Goal: Complete application form

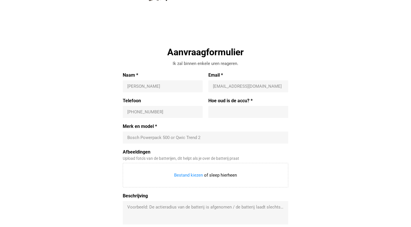
scroll to position [133, 0]
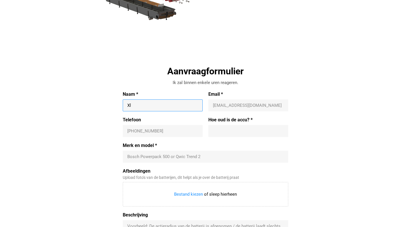
type input "X"
type input "[PERSON_NAME]"
type input "[EMAIL_ADDRESS][DOMAIN_NAME]"
click at [154, 126] on div "[PHONE_NUMBER]" at bounding box center [163, 131] width 80 height 12
type input "+"
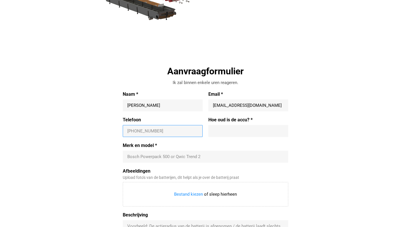
click at [221, 133] on input "Hoe oud is de accu? *" at bounding box center [248, 131] width 71 height 6
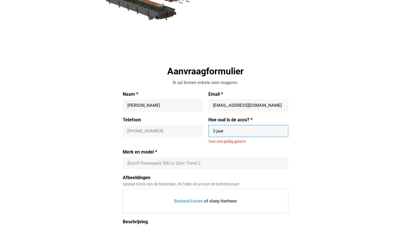
click at [177, 162] on div "Bosch Powerpack 500 or Qwic Trend 2" at bounding box center [206, 164] width 166 height 12
click at [182, 158] on div "Bosch Powerpack 500 or Qwic Trend 2" at bounding box center [206, 164] width 166 height 12
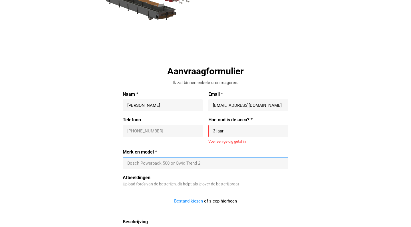
scroll to position [137, 0]
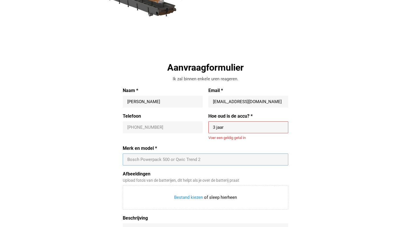
click at [236, 126] on input "3 jaar" at bounding box center [248, 128] width 71 height 6
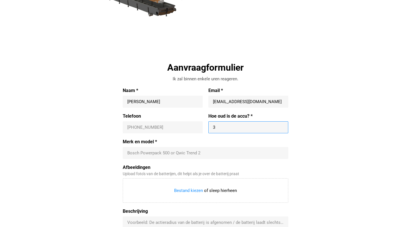
type input "3"
click at [196, 166] on label "Afbeeldingen" at bounding box center [206, 168] width 166 height 6
click at [196, 179] on input "Afbeeldingen" at bounding box center [205, 191] width 165 height 24
click at [201, 154] on input "Merk en model *" at bounding box center [205, 153] width 156 height 6
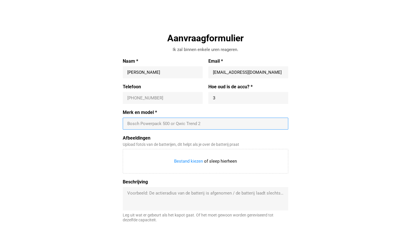
scroll to position [166, 0]
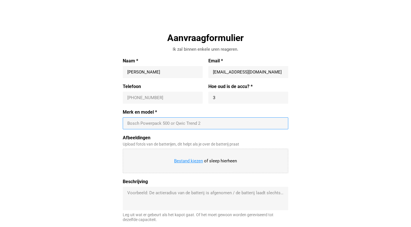
click at [190, 161] on input "Afbeeldingen" at bounding box center [205, 161] width 165 height 24
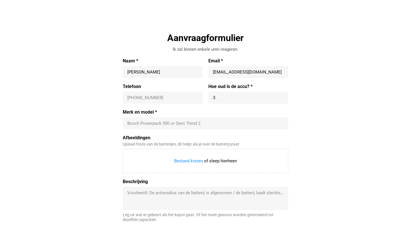
type input "C:\fakepath\WhatsApp Image [DATE] 09.22.37 (1).jpeg"
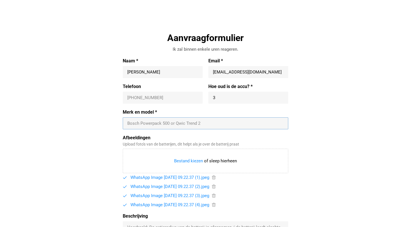
click at [161, 125] on input "Merk en model *" at bounding box center [205, 124] width 156 height 6
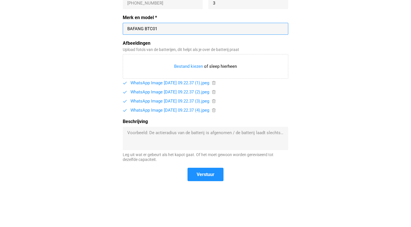
scroll to position [263, 0]
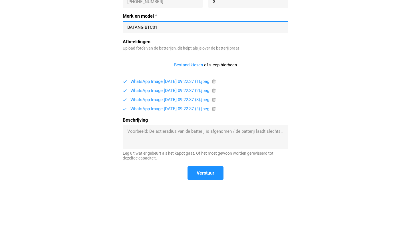
type input "BAFANG BTC01"
click at [176, 133] on textarea "Beschrijving" at bounding box center [205, 137] width 156 height 17
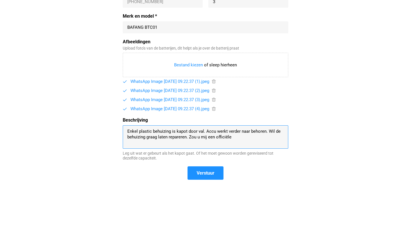
click at [187, 137] on textarea "Enkel plastic behuizing is kapot door val. Accu werkt verder naar behoren. Wil …" at bounding box center [205, 137] width 156 height 17
click at [251, 136] on textarea "Enkel plastic behuizing is kapot door val. Accu werkt verder naar behoren. Wil …" at bounding box center [205, 137] width 156 height 17
click at [203, 136] on textarea "Enkel plastic behuizing is kapot door val. Accu werkt verder naar behoren. Wil …" at bounding box center [205, 137] width 156 height 17
click at [169, 142] on textarea "Enkel plastic behuizing is kapot door val. Accu werkt verder naar behoren. Wil …" at bounding box center [205, 137] width 156 height 17
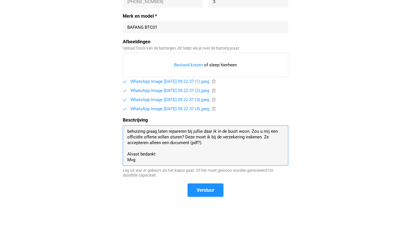
scroll to position [11, 0]
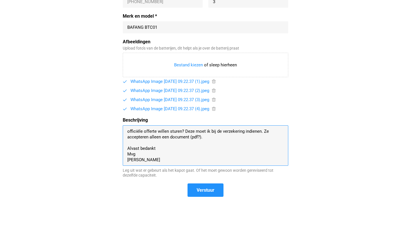
type textarea "Enkel plastic behuizing is kapot door val. Accu werkt verder naar behoren. Wil …"
click at [194, 185] on span "Verstuur" at bounding box center [205, 190] width 35 height 12
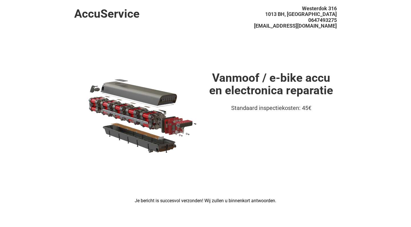
scroll to position [0, 0]
